Goal: Find specific page/section: Find specific page/section

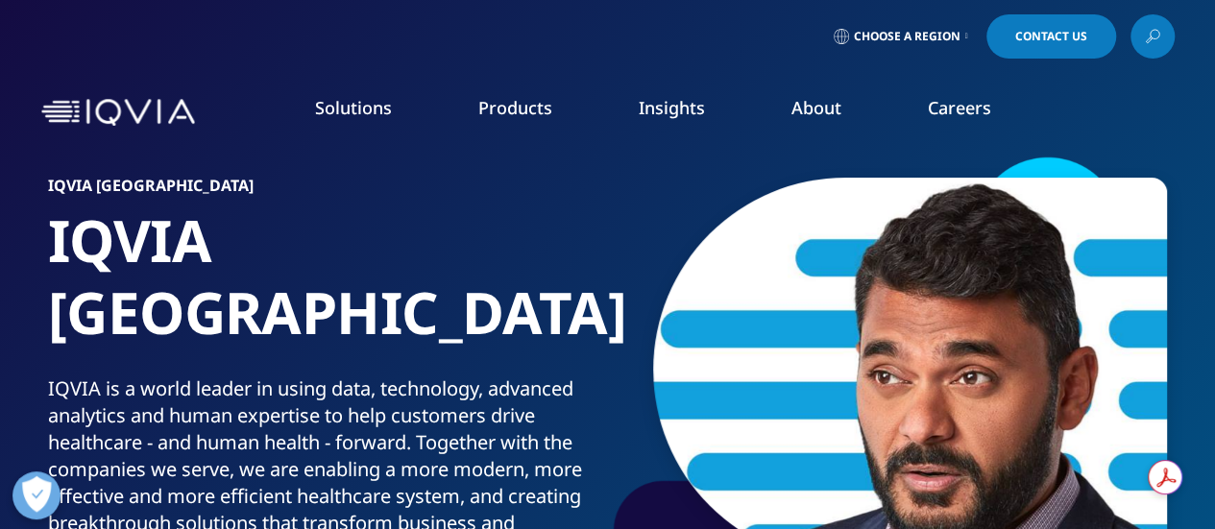
click at [967, 37] on icon at bounding box center [966, 37] width 3 height 8
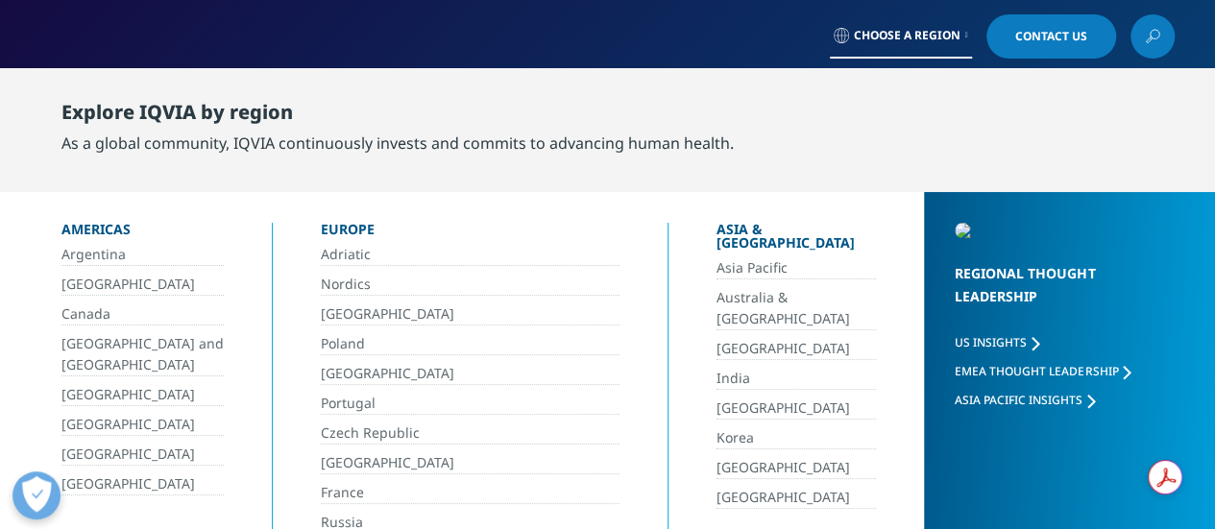
click at [717, 368] on link "India" at bounding box center [797, 379] width 160 height 22
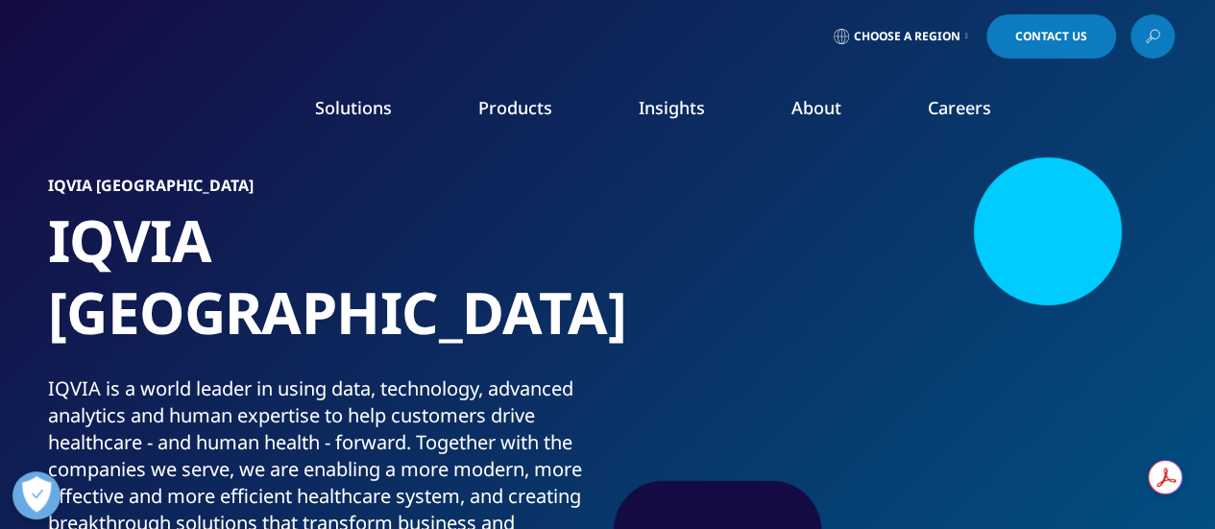
click at [941, 116] on link "Careers" at bounding box center [959, 107] width 63 height 23
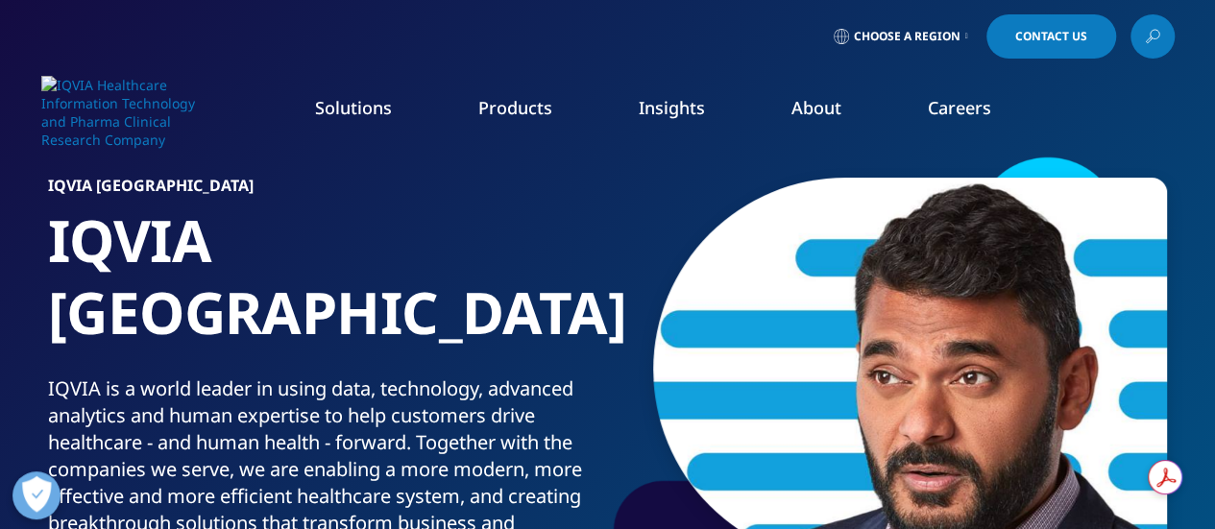
click at [379, 276] on link "Technology & Analytics" at bounding box center [461, 276] width 269 height 21
